Goal: Navigation & Orientation: Find specific page/section

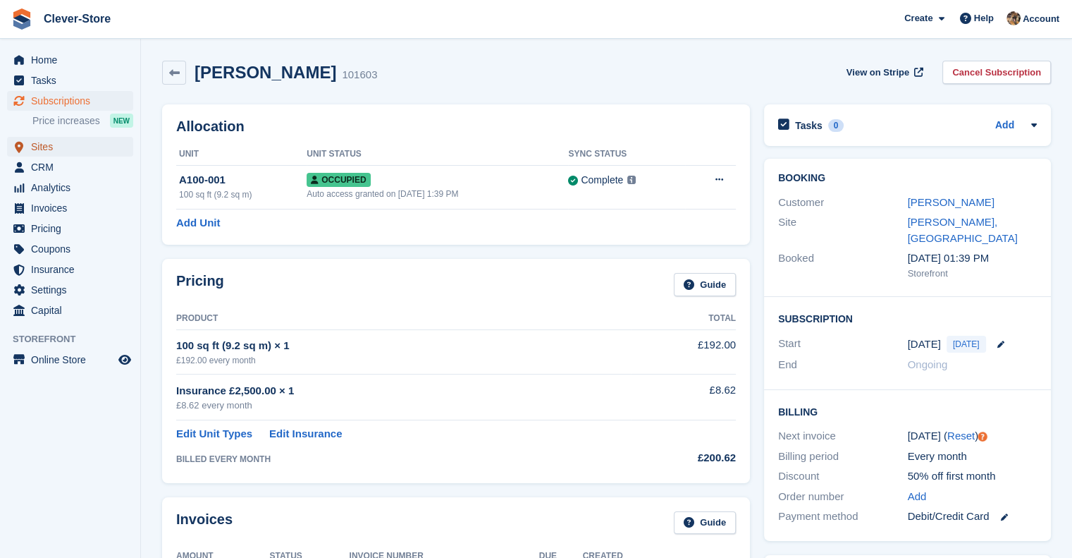
click at [42, 145] on span "Sites" at bounding box center [73, 147] width 85 height 20
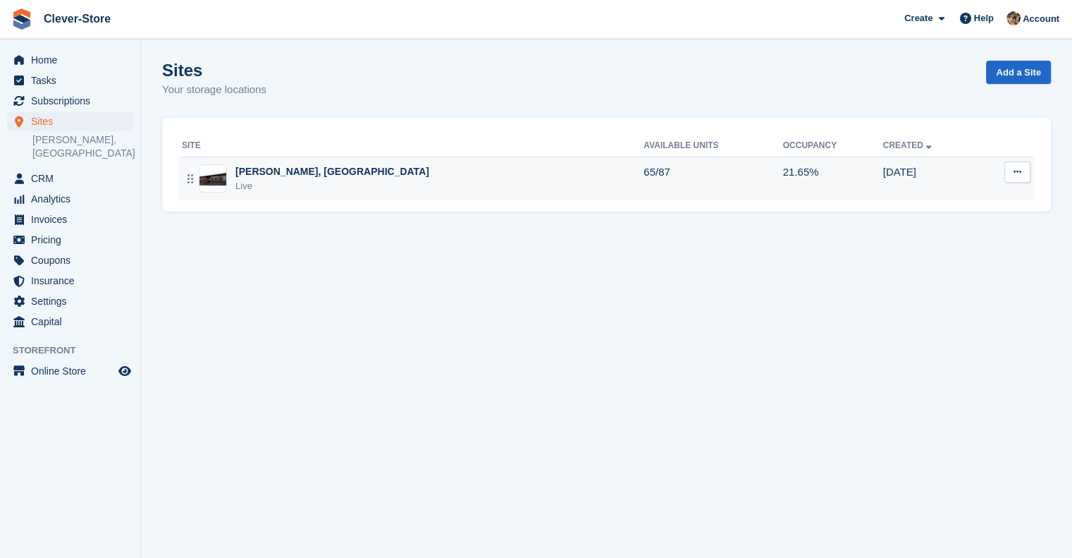
click at [292, 168] on div "[PERSON_NAME], [GEOGRAPHIC_DATA]" at bounding box center [332, 171] width 194 height 15
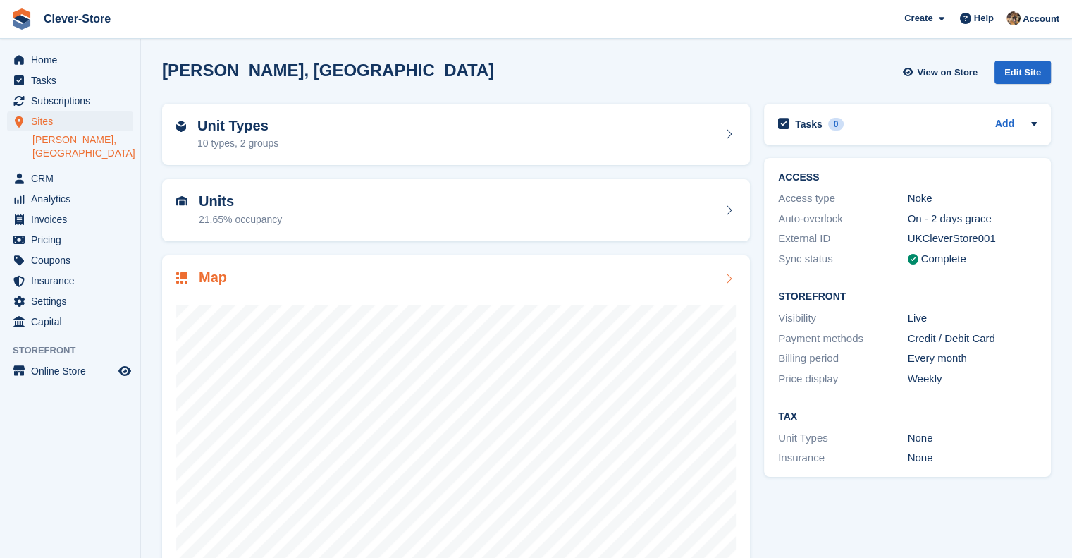
click at [206, 279] on h2 "Map" at bounding box center [213, 277] width 28 height 16
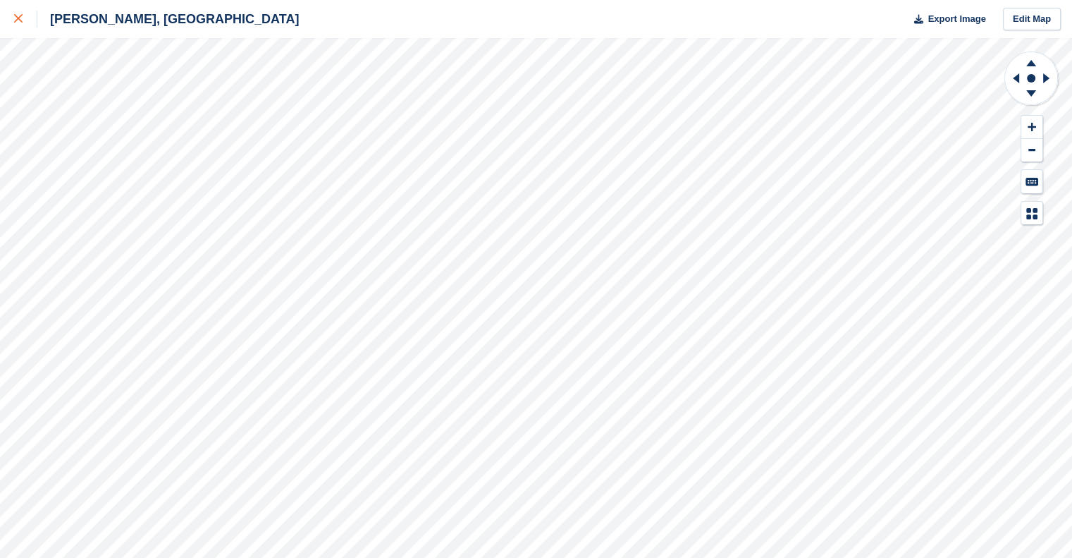
click at [14, 21] on icon at bounding box center [18, 18] width 8 height 8
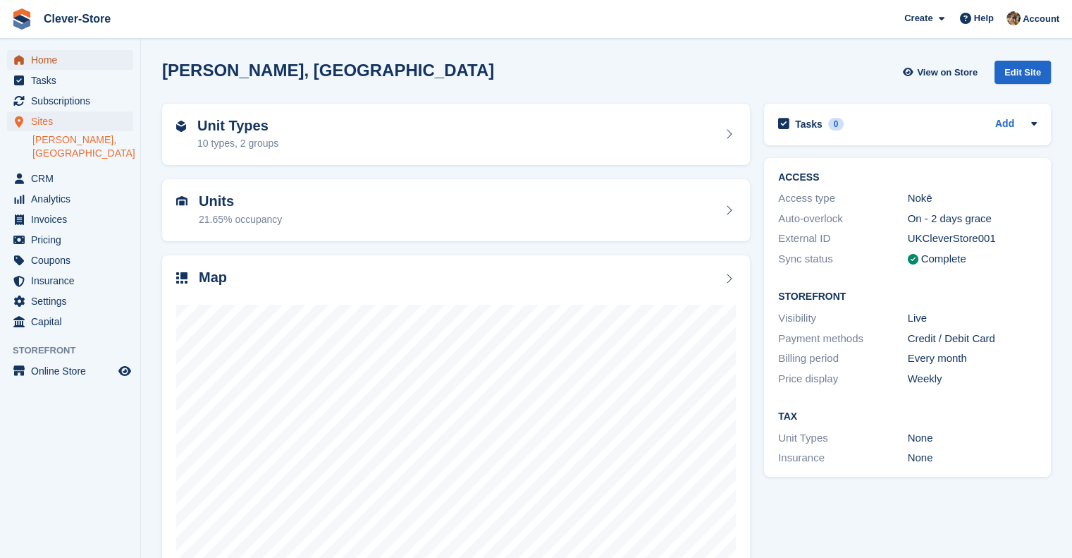
click at [52, 68] on span "Home" at bounding box center [73, 60] width 85 height 20
